Goal: Task Accomplishment & Management: Use online tool/utility

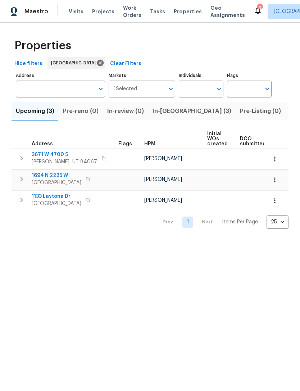
click at [34, 90] on input "Address" at bounding box center [55, 89] width 78 height 17
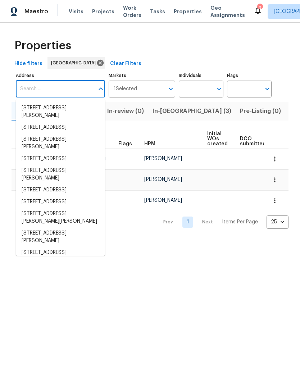
click at [54, 88] on input "Address" at bounding box center [55, 89] width 78 height 17
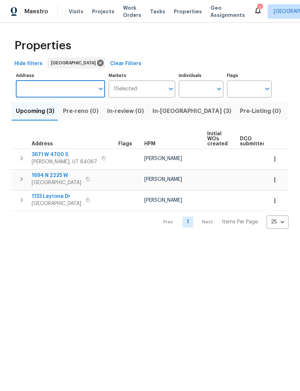
paste input "[STREET_ADDRESS]"
type input "[STREET_ADDRESS]"
click at [33, 105] on li "2943 S 400 W Bountiful UT 84010" at bounding box center [60, 108] width 89 height 12
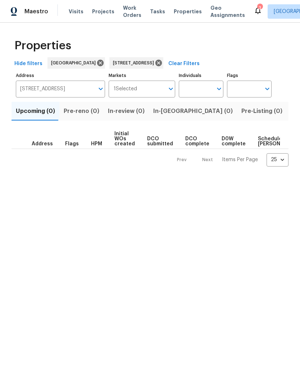
click at [291, 113] on span "Listed (1)" at bounding box center [304, 111] width 26 height 10
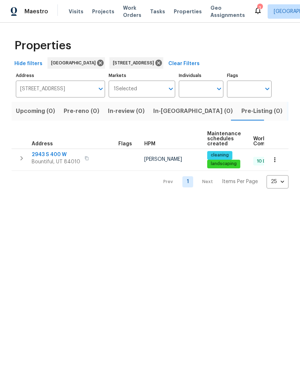
click at [45, 158] on span "2943 S 400 W" at bounding box center [56, 154] width 49 height 7
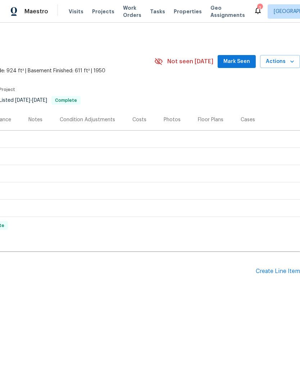
scroll to position [0, 106]
click at [275, 270] on div "Create Line Item" at bounding box center [278, 271] width 44 height 7
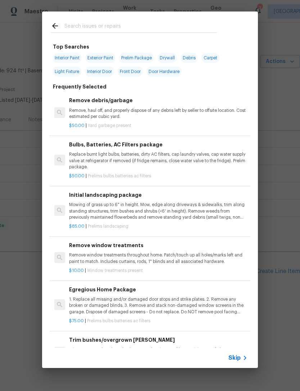
click at [237, 357] on span "Skip" at bounding box center [234, 357] width 12 height 7
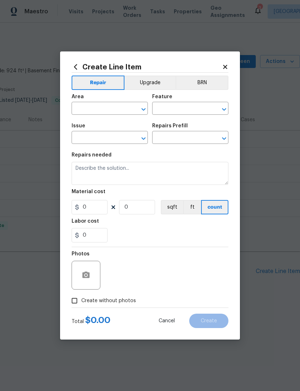
click at [106, 106] on input "text" at bounding box center [100, 109] width 56 height 11
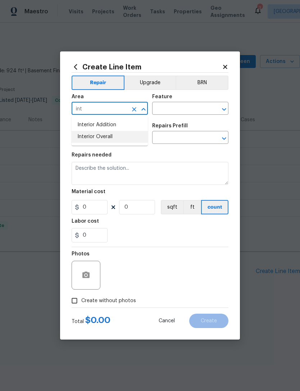
click at [111, 133] on li "Interior Overall" at bounding box center [110, 137] width 76 height 12
type input "Interior Overall"
click at [193, 106] on input "text" at bounding box center [180, 109] width 56 height 11
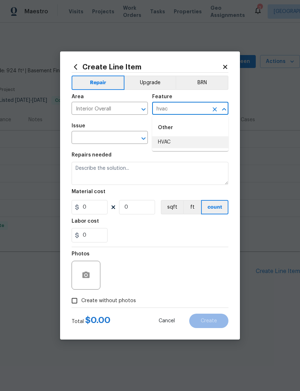
click at [196, 141] on li "HVAC" at bounding box center [190, 142] width 76 height 12
type input "HVAC"
click at [114, 136] on input "text" at bounding box center [100, 138] width 56 height 11
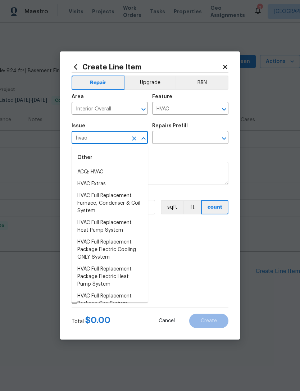
scroll to position [0, 0]
click at [100, 183] on li "HVAC Extras" at bounding box center [110, 184] width 76 height 12
type input "HVAC Extras"
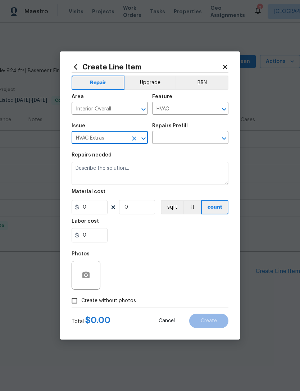
click at [191, 137] on input "text" at bounding box center [180, 138] width 56 height 11
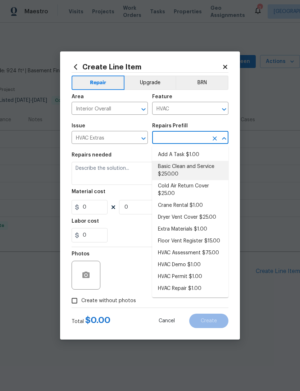
click at [179, 165] on li "Basic Clean and Service $250.00" at bounding box center [190, 170] width 76 height 19
type input "Basic Clean and Service $250.00"
type textarea "General Service HVAC system including: cleaning condenser and evaporator coils,…"
type input "1"
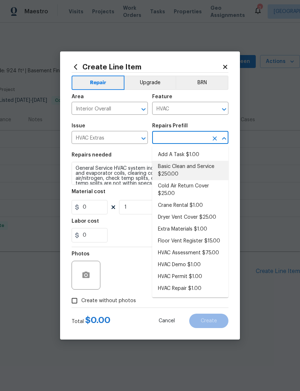
type input "Basic Clean and Service $250.00"
type input "250"
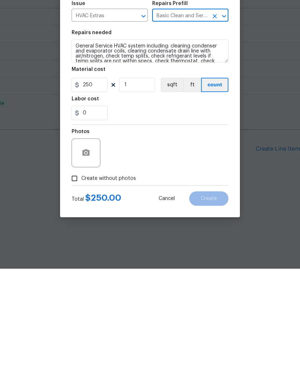
click at [75, 294] on input "Create without photos" at bounding box center [75, 301] width 14 height 14
checkbox input "true"
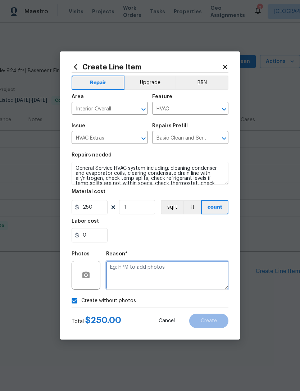
click at [130, 269] on textarea at bounding box center [167, 275] width 122 height 29
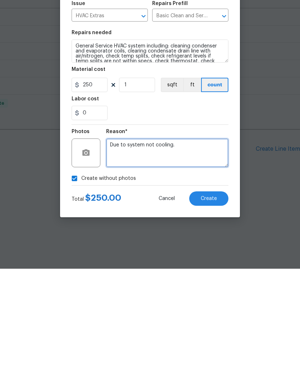
type textarea "Due to system not cooling."
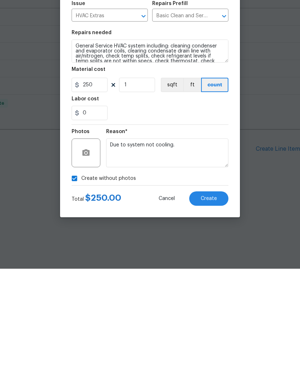
click at [212, 318] on span "Create" at bounding box center [209, 320] width 16 height 5
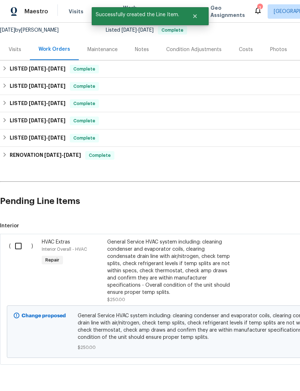
scroll to position [70, 0]
click at [19, 244] on input "checkbox" at bounding box center [21, 246] width 20 height 15
checkbox input "true"
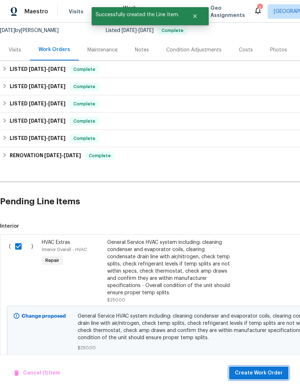
click at [270, 375] on span "Create Work Order" at bounding box center [259, 372] width 48 height 9
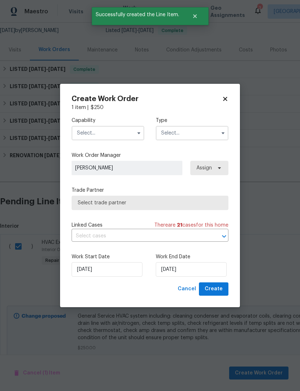
click at [101, 132] on input "text" at bounding box center [108, 133] width 73 height 14
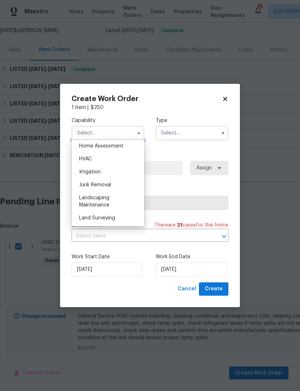
scroll to position [418, 0]
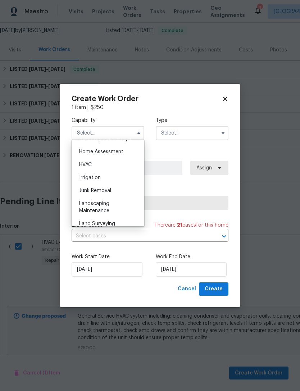
click at [96, 168] on div "HVAC" at bounding box center [107, 164] width 69 height 13
type input "HVAC"
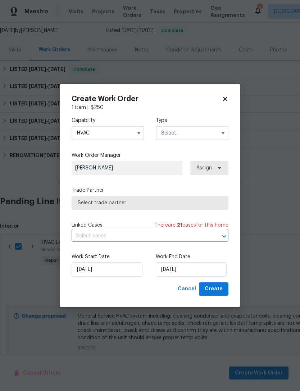
click at [184, 135] on input "text" at bounding box center [192, 133] width 73 height 14
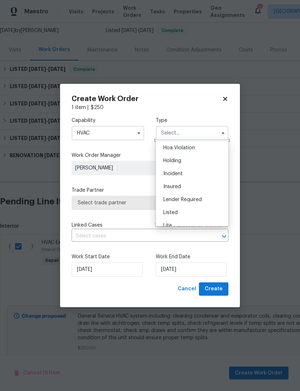
scroll to position [17, 0]
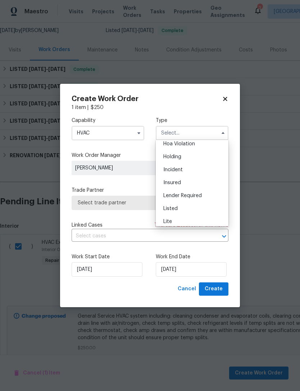
click at [182, 209] on div "Listed" at bounding box center [191, 208] width 69 height 13
type input "Listed"
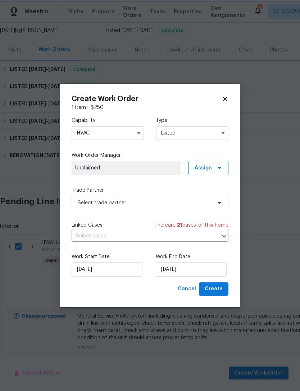
scroll to position [0, 0]
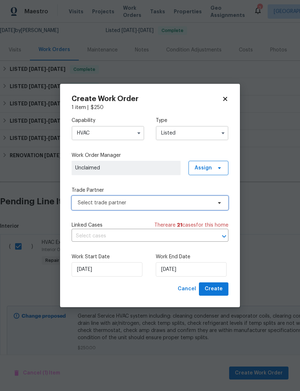
click at [120, 200] on span "Select trade partner" at bounding box center [145, 202] width 134 height 7
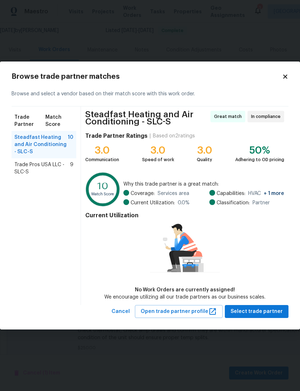
click at [52, 168] on span "Trade Pros USA LLC - SLC-S" at bounding box center [42, 168] width 56 height 14
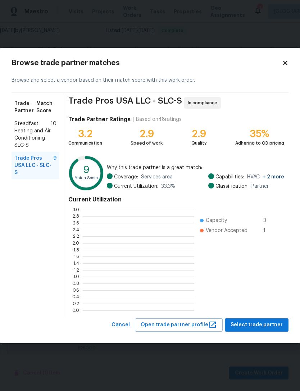
scroll to position [1, 1]
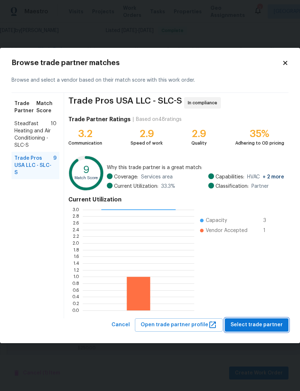
click at [263, 326] on span "Select trade partner" at bounding box center [256, 324] width 52 height 9
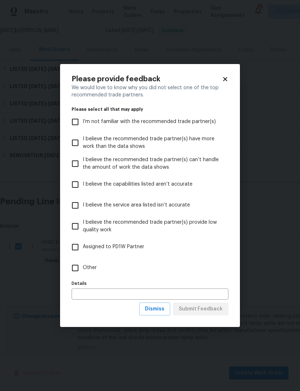
click at [72, 265] on input "Other" at bounding box center [75, 267] width 15 height 15
checkbox input "true"
click at [205, 313] on button "Submit Feedback" at bounding box center [200, 308] width 55 height 13
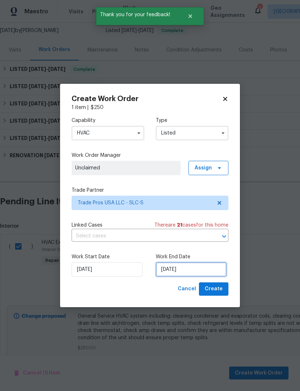
click at [177, 270] on input "[DATE]" at bounding box center [191, 269] width 71 height 14
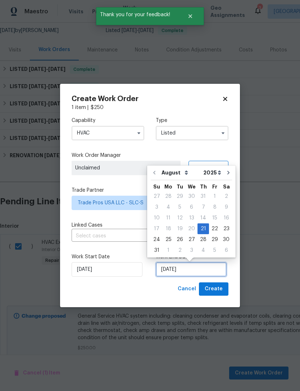
scroll to position [13, 0]
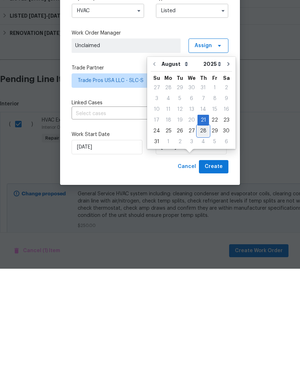
click at [198, 248] on div "28" at bounding box center [203, 253] width 12 height 10
type input "[DATE]"
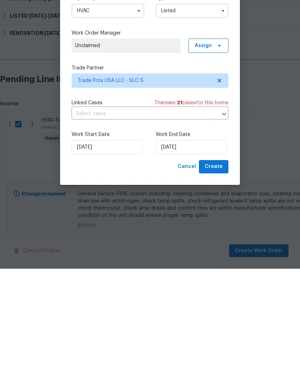
scroll to position [23, 0]
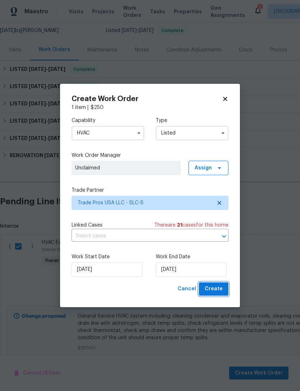
click at [214, 290] on span "Create" at bounding box center [214, 288] width 18 height 9
checkbox input "false"
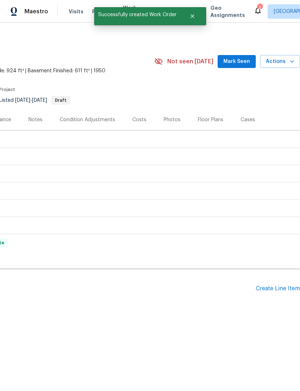
scroll to position [0, 106]
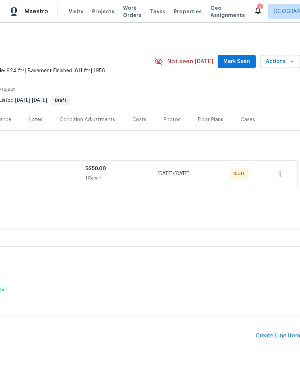
scroll to position [0, 106]
click at [282, 173] on icon "button" at bounding box center [280, 173] width 9 height 9
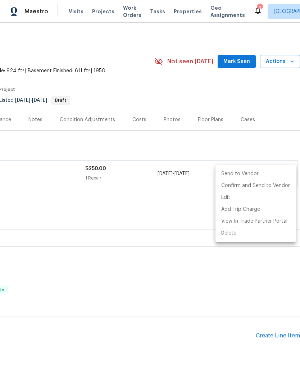
click at [252, 173] on li "Send to Vendor" at bounding box center [255, 174] width 80 height 12
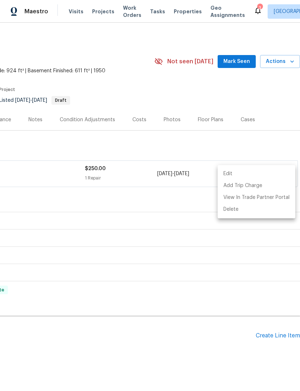
click at [149, 338] on div at bounding box center [150, 195] width 300 height 391
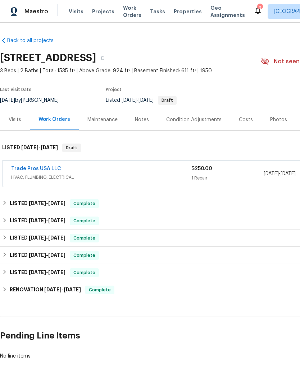
scroll to position [0, 0]
